Goal: Find specific page/section: Find specific page/section

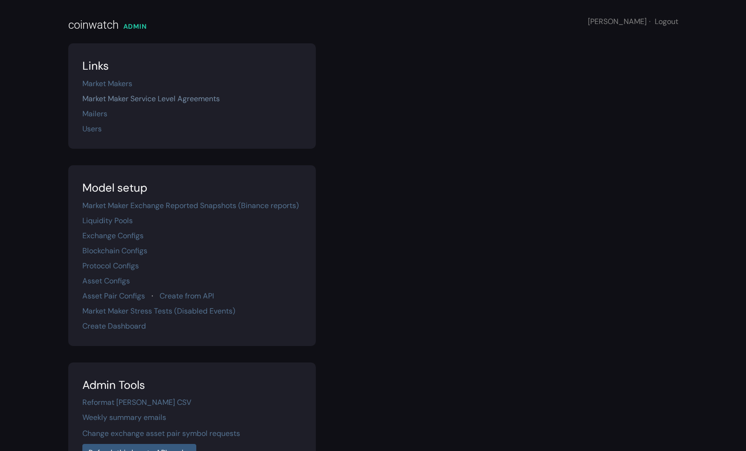
click at [170, 95] on link "Market Maker Service Level Agreements" at bounding box center [150, 99] width 137 height 10
click at [99, 122] on section "Links Market Makers Market Maker Service Level Agreements Mailers Users" at bounding box center [192, 95] width 248 height 105
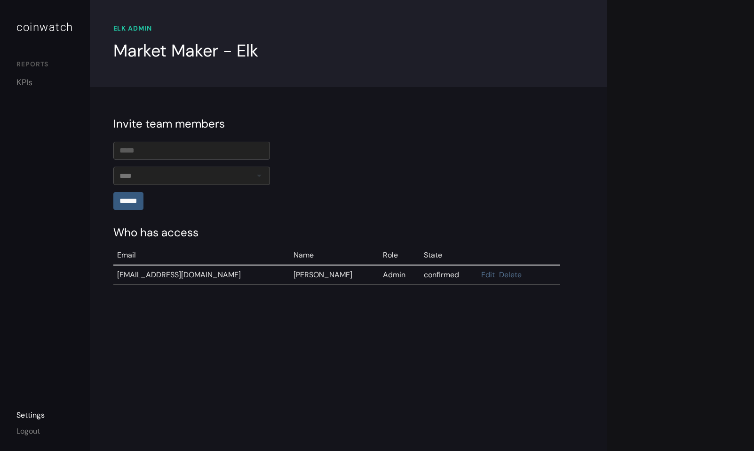
click at [417, 165] on form "******" at bounding box center [348, 176] width 471 height 68
